Goal: Check status: Check status

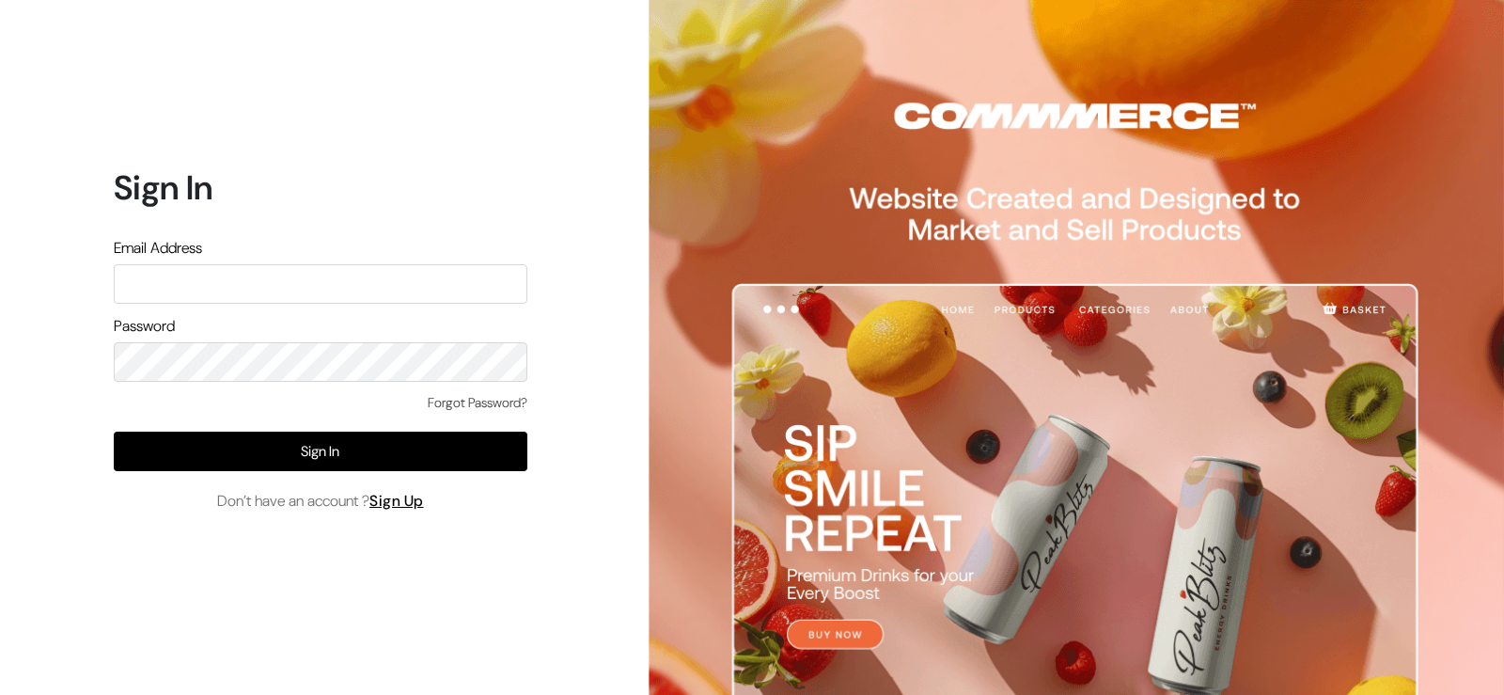
click at [339, 285] on input "text" at bounding box center [321, 283] width 414 height 39
type input "pnrgopal@gmail.com"
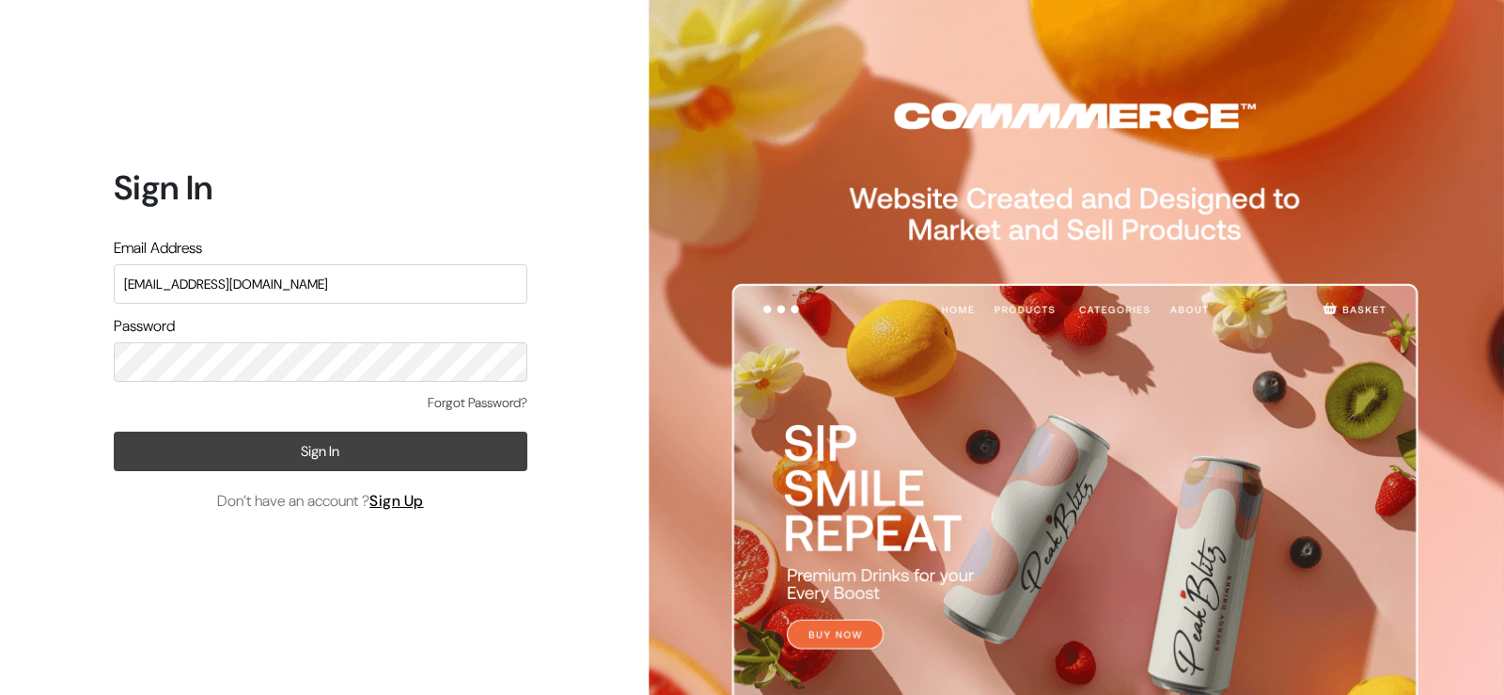
click at [432, 447] on button "Sign In" at bounding box center [321, 450] width 414 height 39
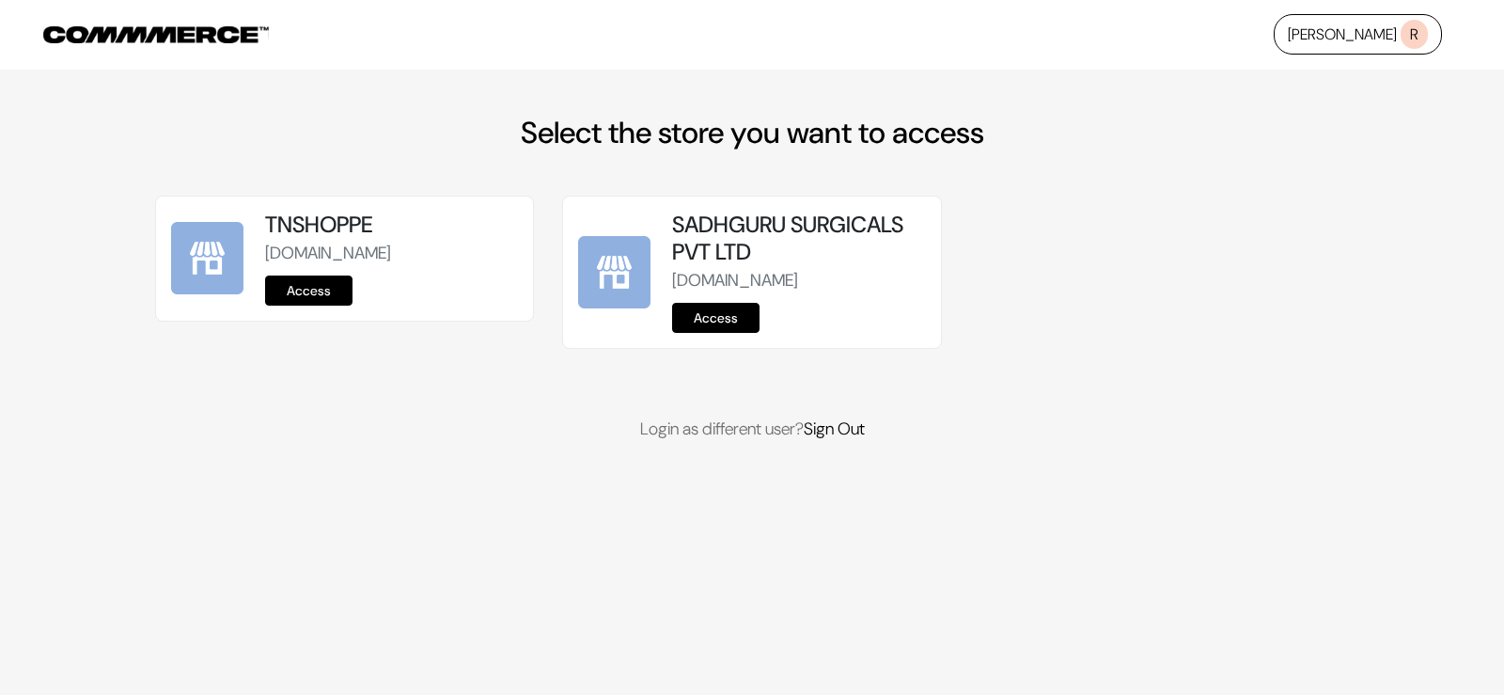
click at [300, 282] on link "Access" at bounding box center [308, 290] width 87 height 30
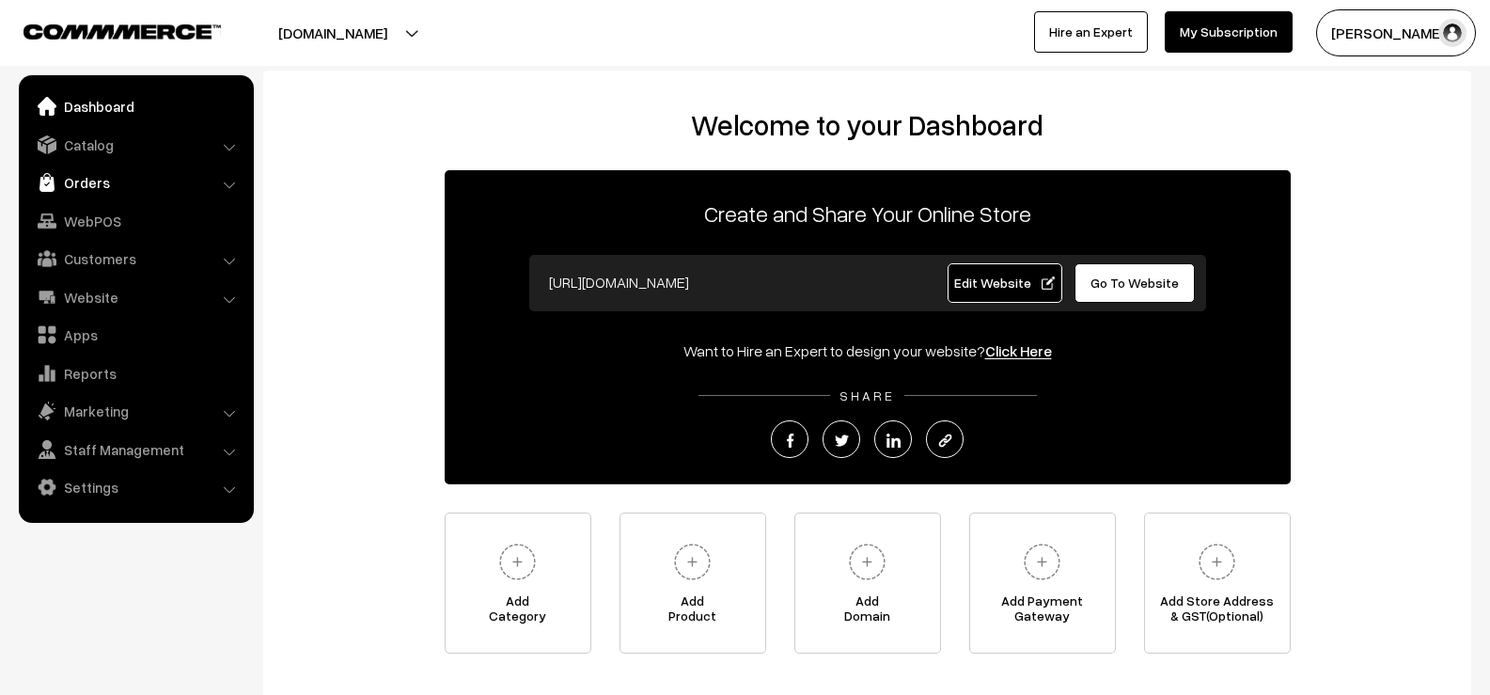
click at [92, 180] on link "Orders" at bounding box center [135, 182] width 224 height 34
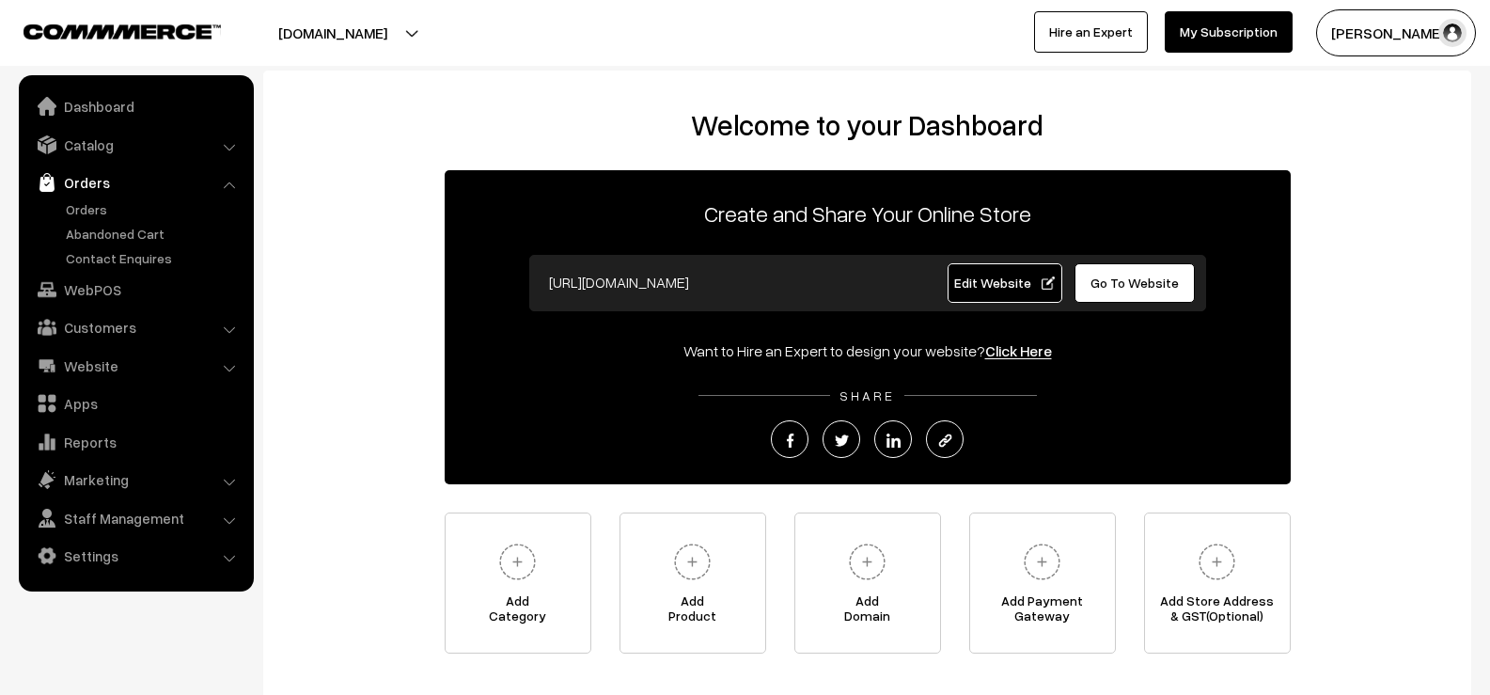
click at [86, 219] on ul "Orders" at bounding box center [136, 233] width 226 height 69
click at [98, 215] on link "Orders" at bounding box center [154, 209] width 186 height 20
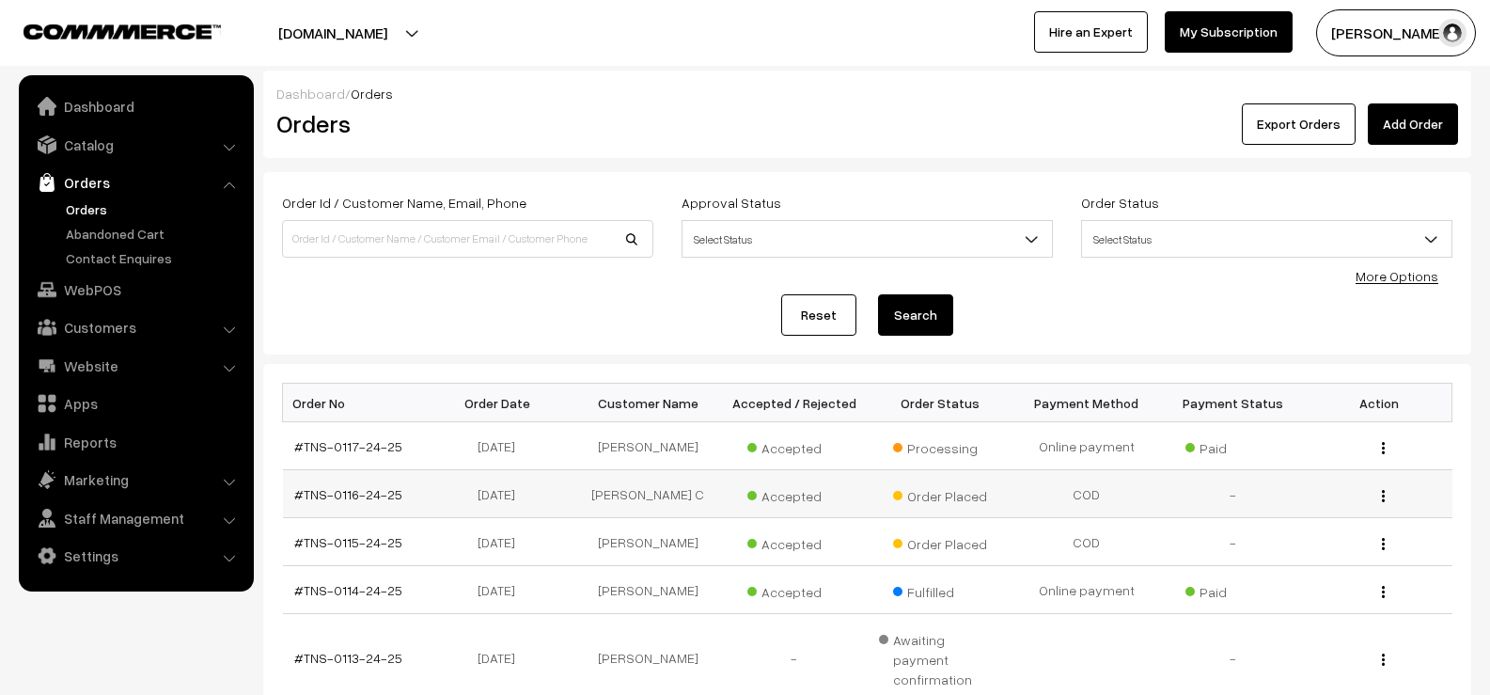
click at [1384, 496] on img "button" at bounding box center [1383, 496] width 3 height 12
click at [1386, 446] on button "button" at bounding box center [1383, 447] width 5 height 15
click at [1321, 471] on link "View" at bounding box center [1299, 474] width 160 height 41
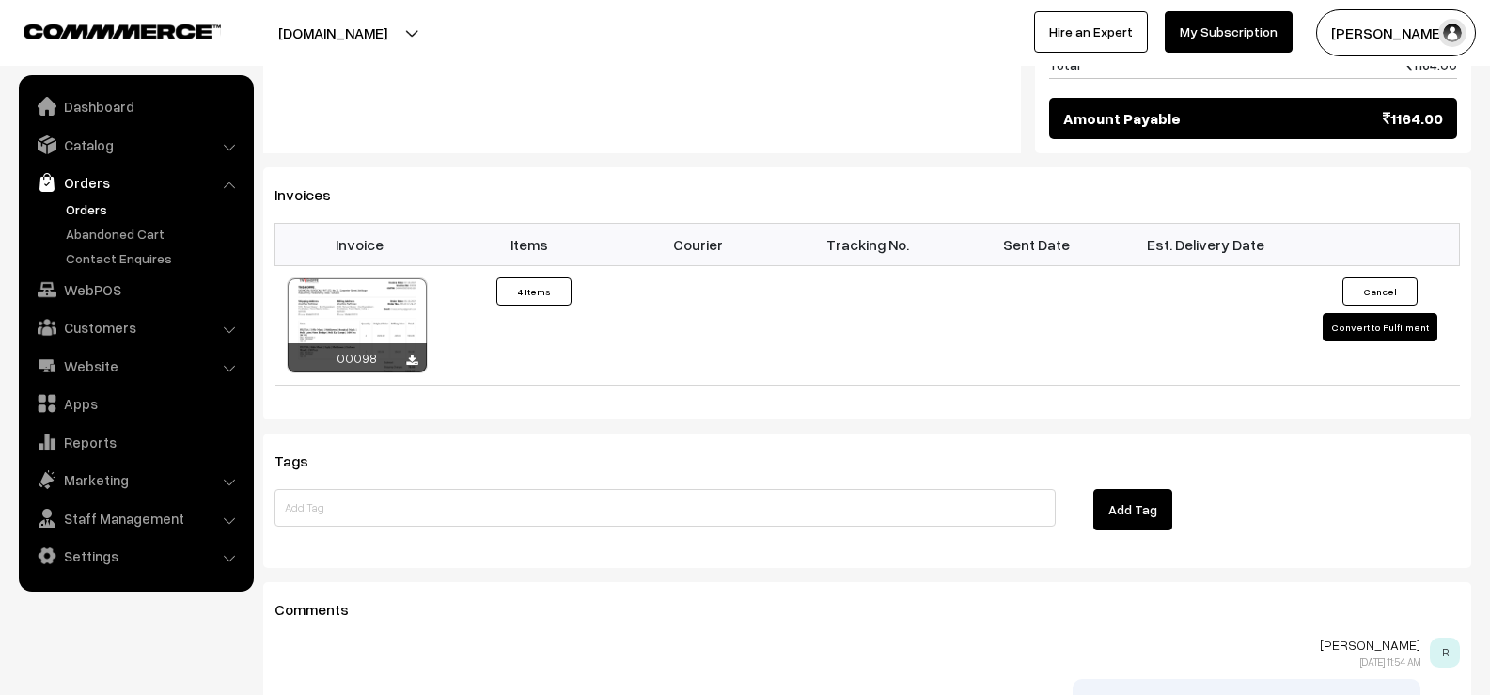
drag, startPoint x: 0, startPoint y: 0, endPoint x: 1490, endPoint y: 629, distance: 1617.1
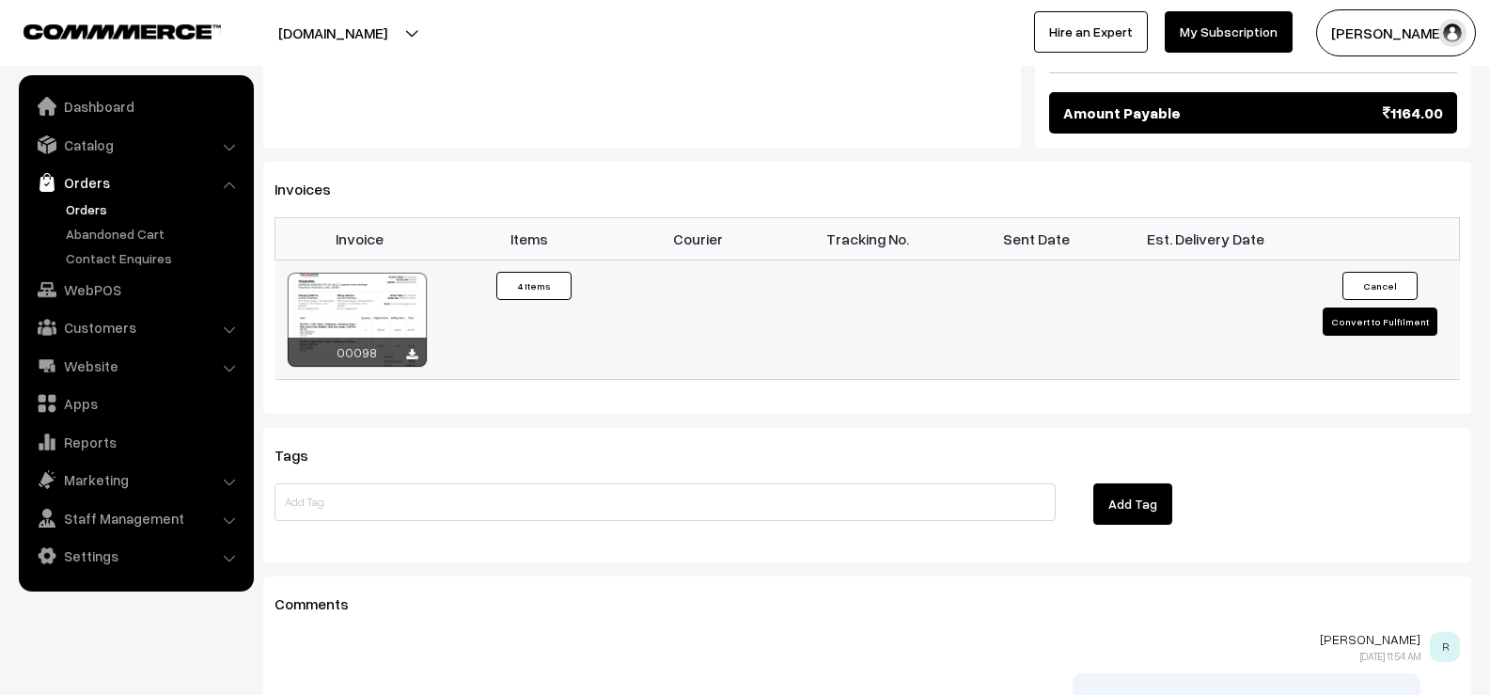
click at [396, 290] on div at bounding box center [357, 320] width 139 height 94
